Goal: Transaction & Acquisition: Purchase product/service

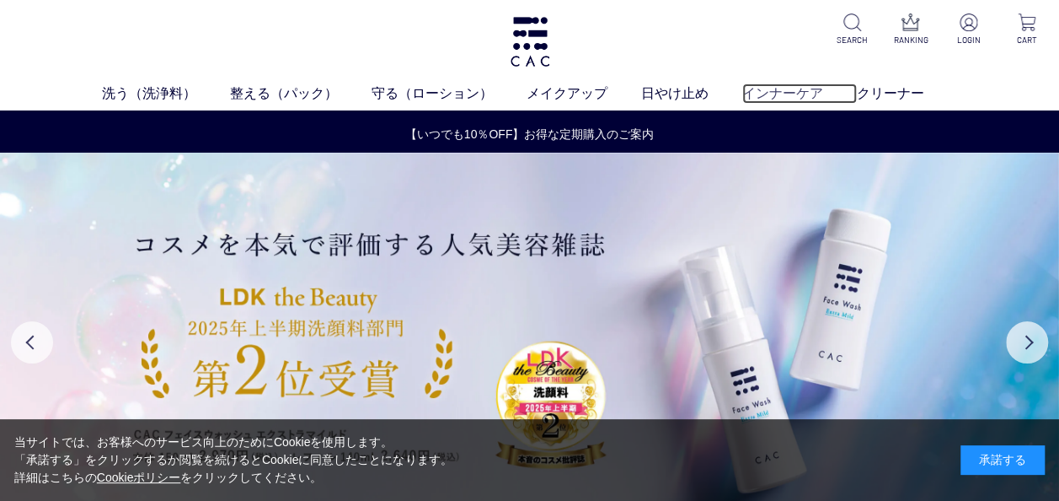
click at [799, 92] on link "インナーケア" at bounding box center [800, 93] width 115 height 20
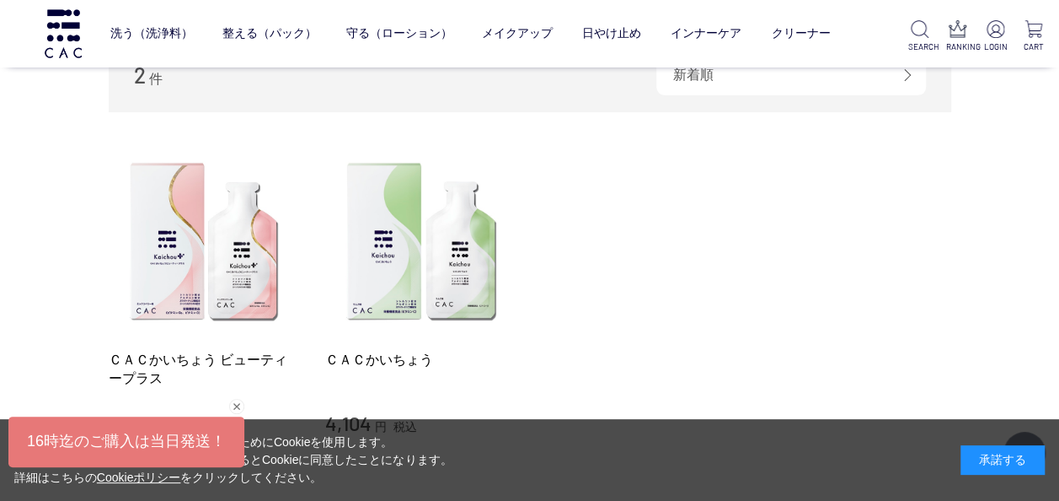
scroll to position [253, 0]
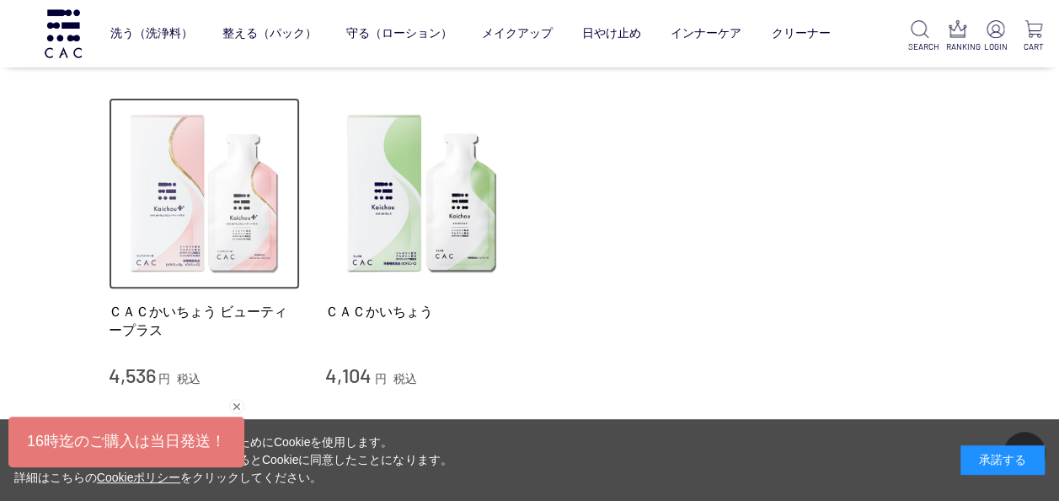
click at [226, 214] on img at bounding box center [205, 194] width 192 height 192
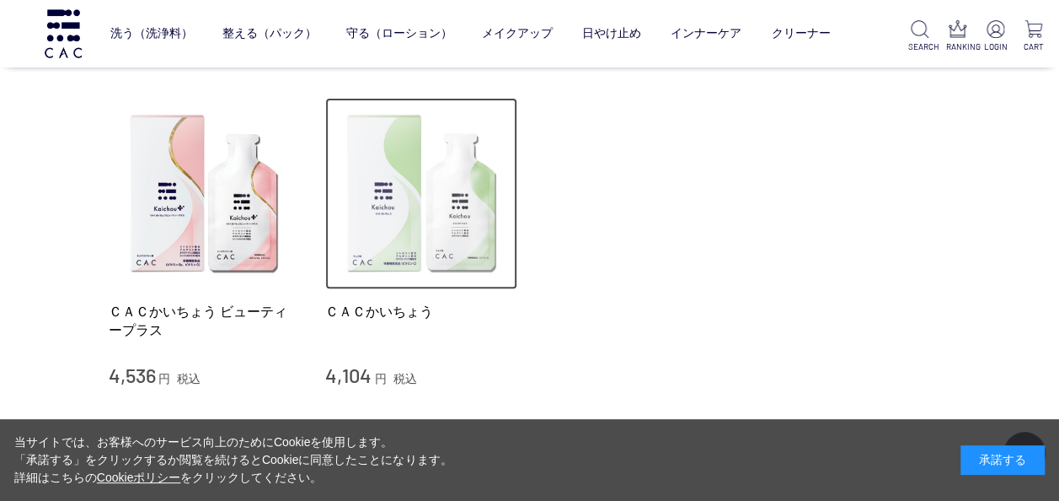
click at [392, 236] on img at bounding box center [421, 194] width 192 height 192
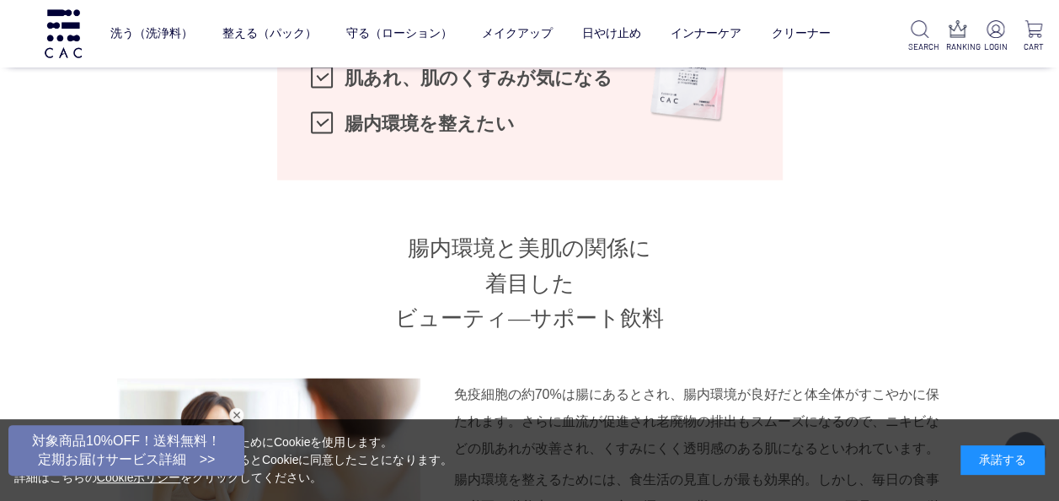
scroll to position [1601, 0]
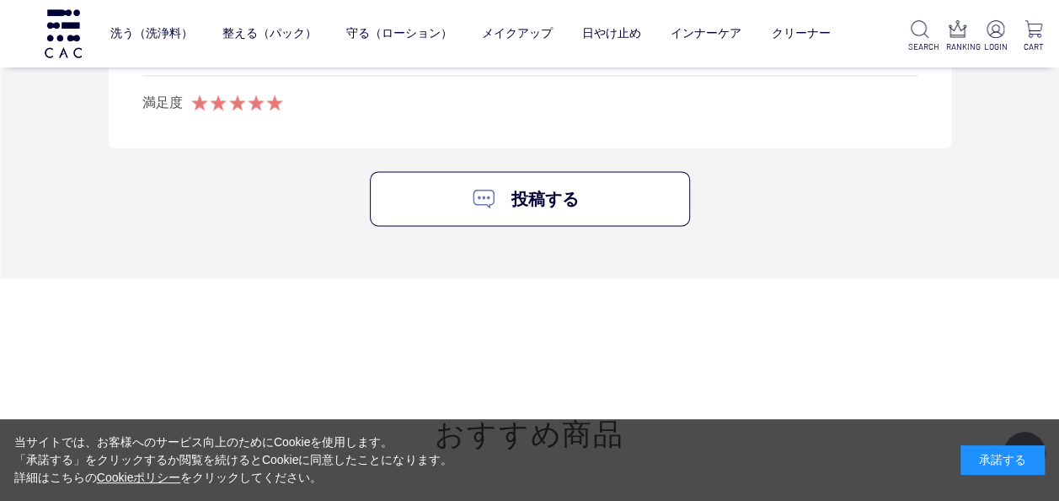
scroll to position [7501, 0]
